Goal: Task Accomplishment & Management: Use online tool/utility

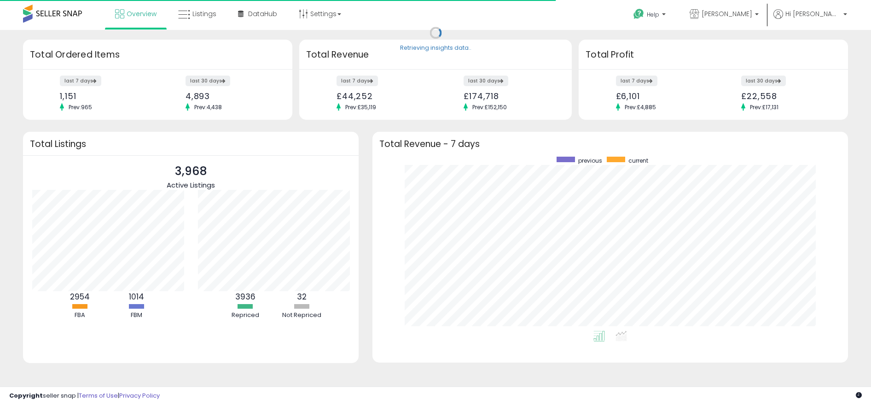
scroll to position [174, 457]
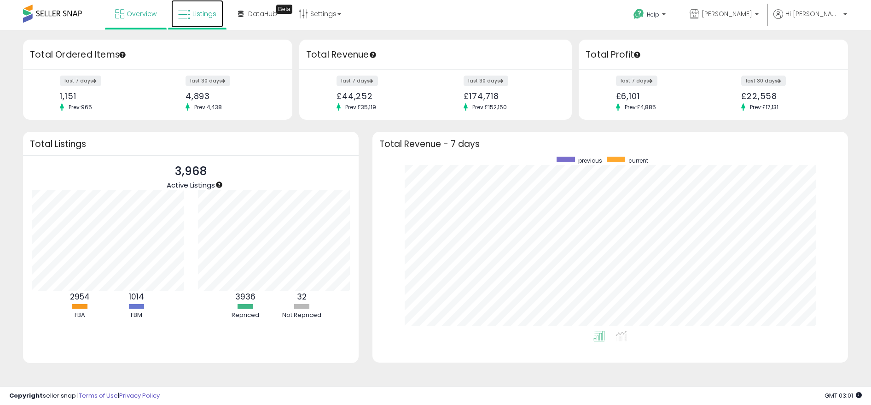
click at [188, 12] on icon at bounding box center [184, 15] width 12 height 12
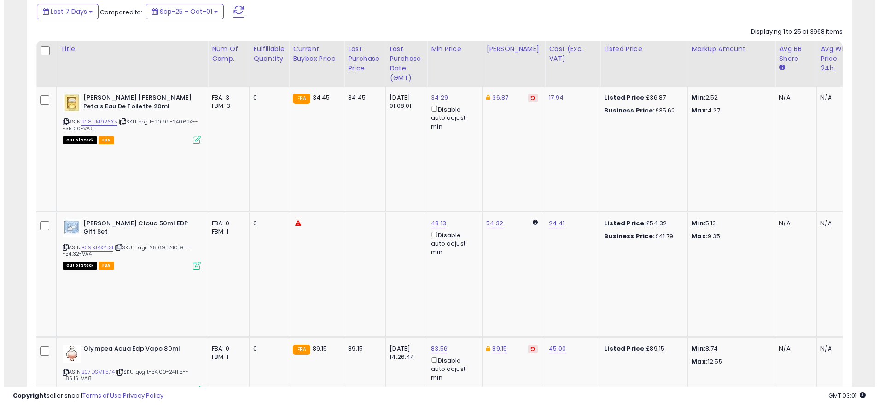
scroll to position [76, 0]
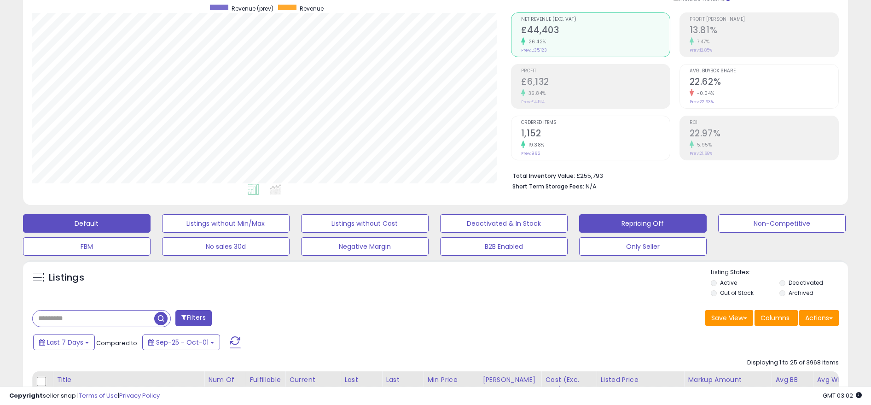
click at [631, 222] on button "Repricing Off" at bounding box center [643, 223] width 128 height 18
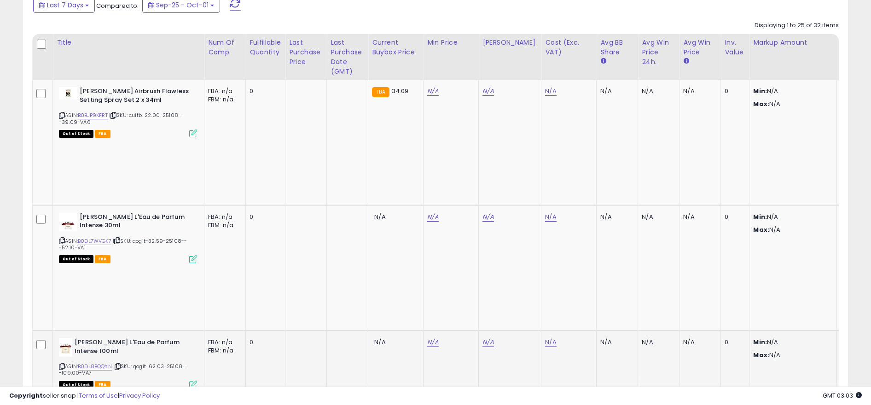
scroll to position [414, 0]
